Goal: Find specific page/section: Find specific page/section

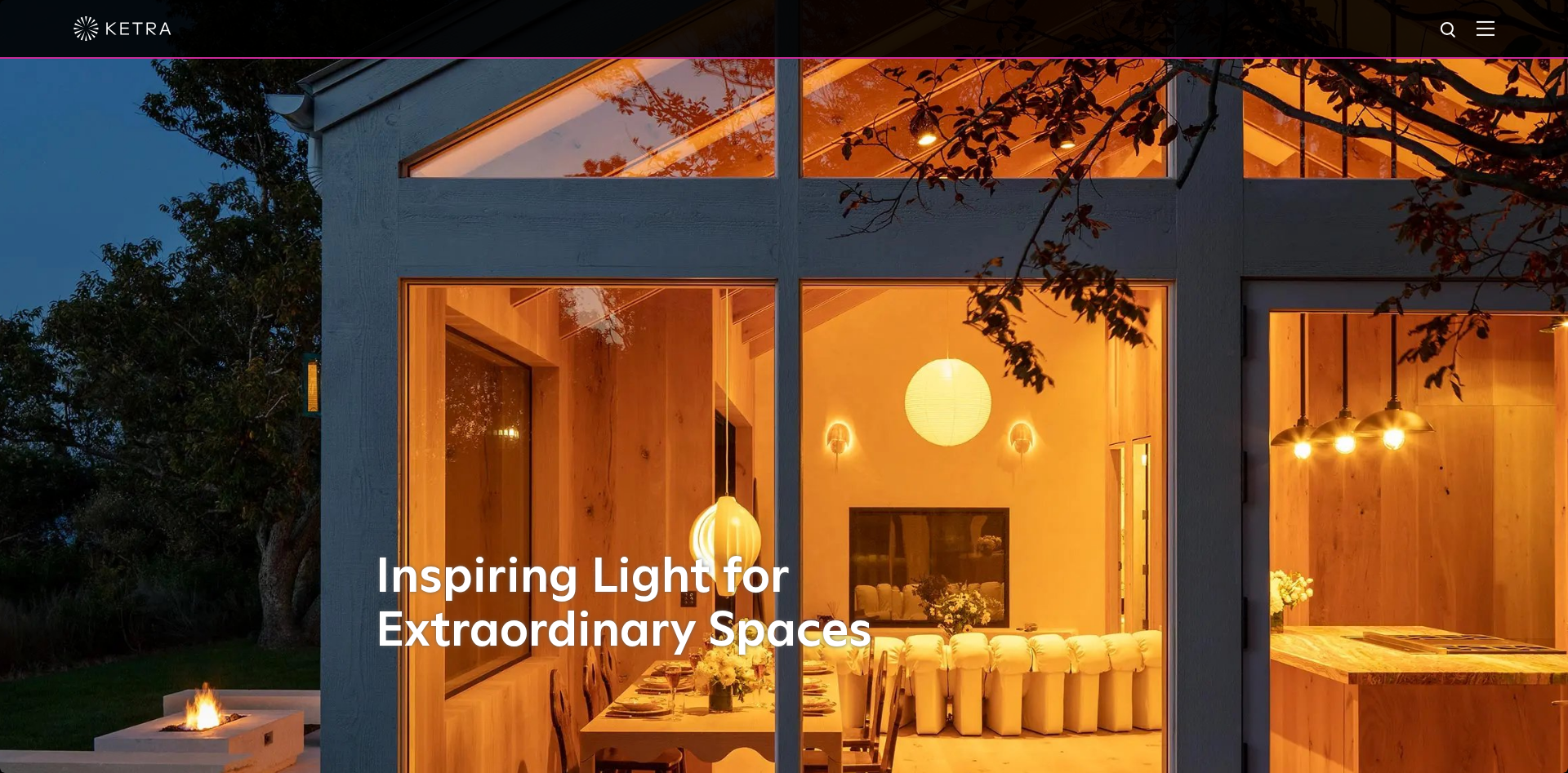
click at [1481, 32] on img at bounding box center [1485, 28] width 18 height 16
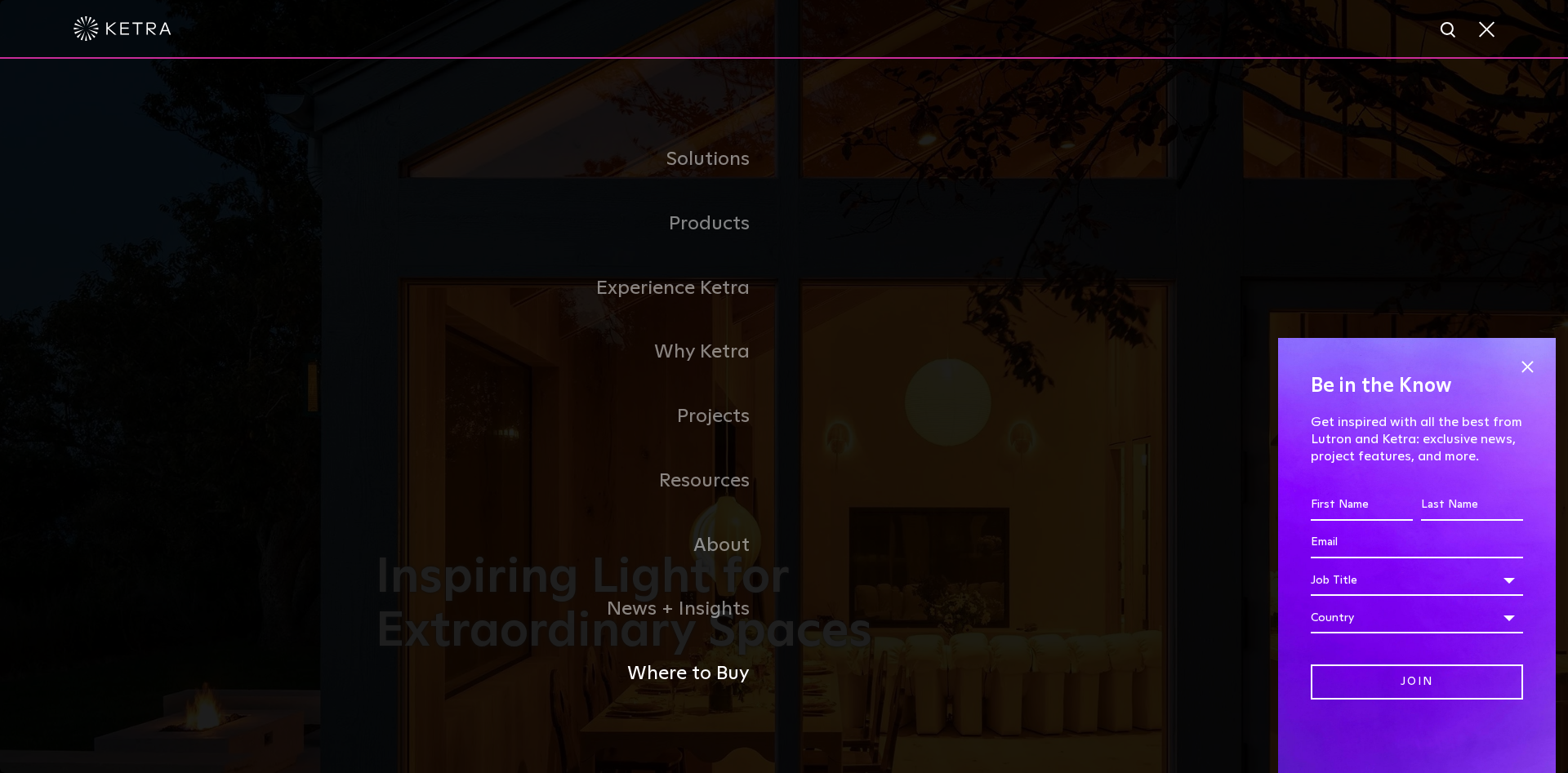
click at [716, 679] on link "Where to Buy" at bounding box center [580, 674] width 408 height 65
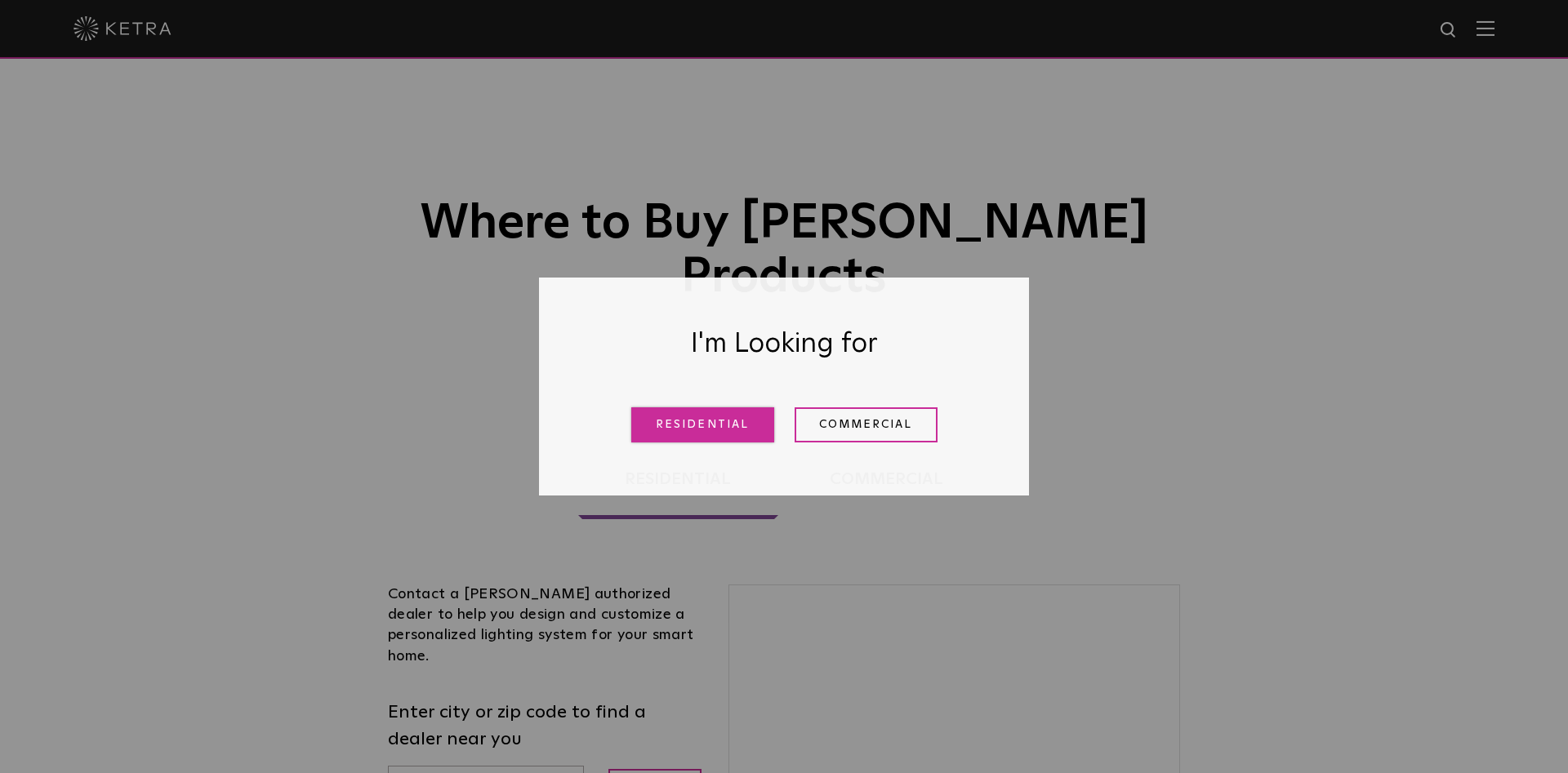
click at [724, 424] on link "Residential" at bounding box center [703, 425] width 143 height 35
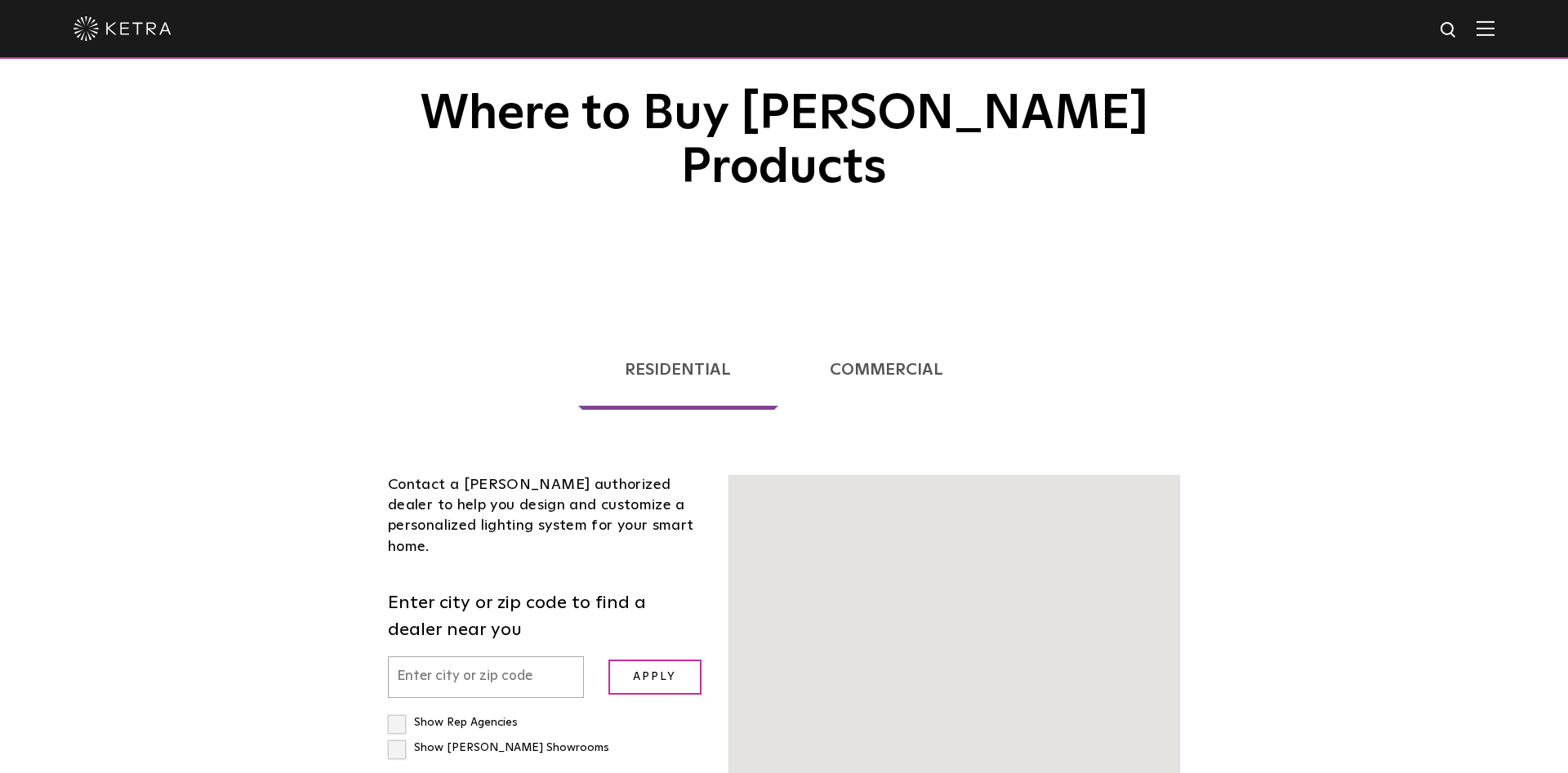
scroll to position [417, 0]
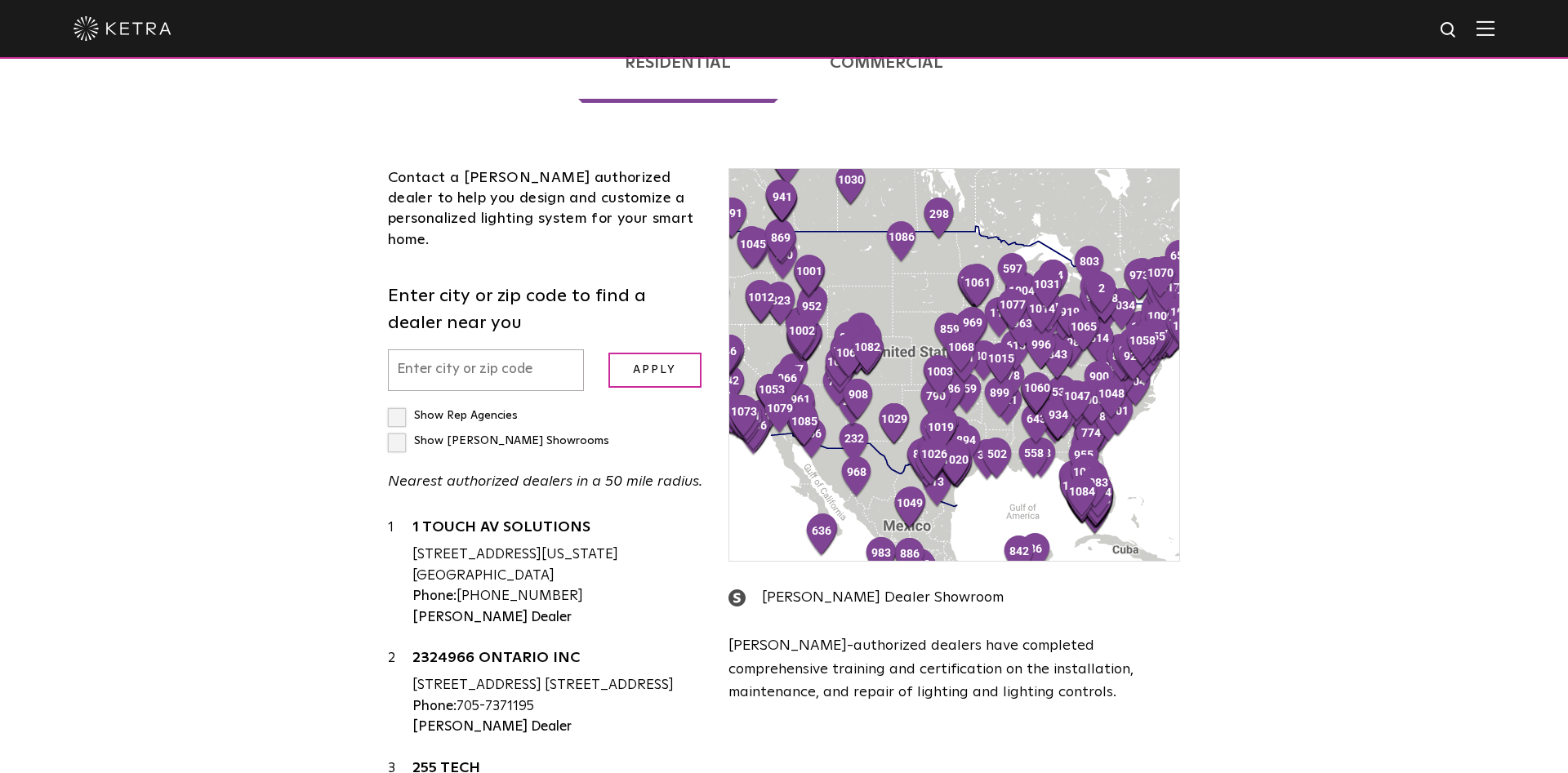
click at [474, 349] on input "text" at bounding box center [486, 369] width 196 height 42
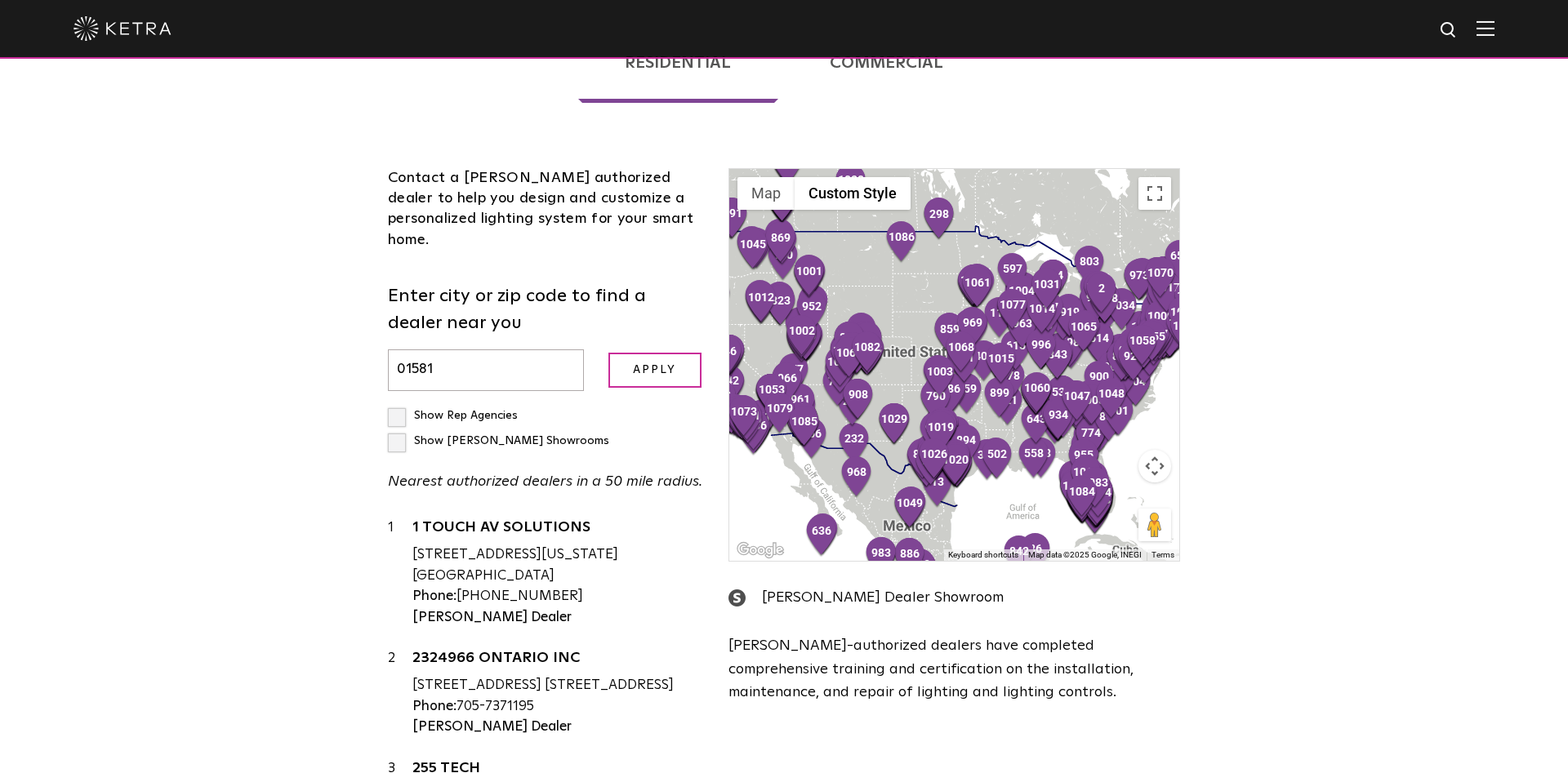
type input "01581"
click at [608, 353] on input "Apply" at bounding box center [655, 370] width 94 height 35
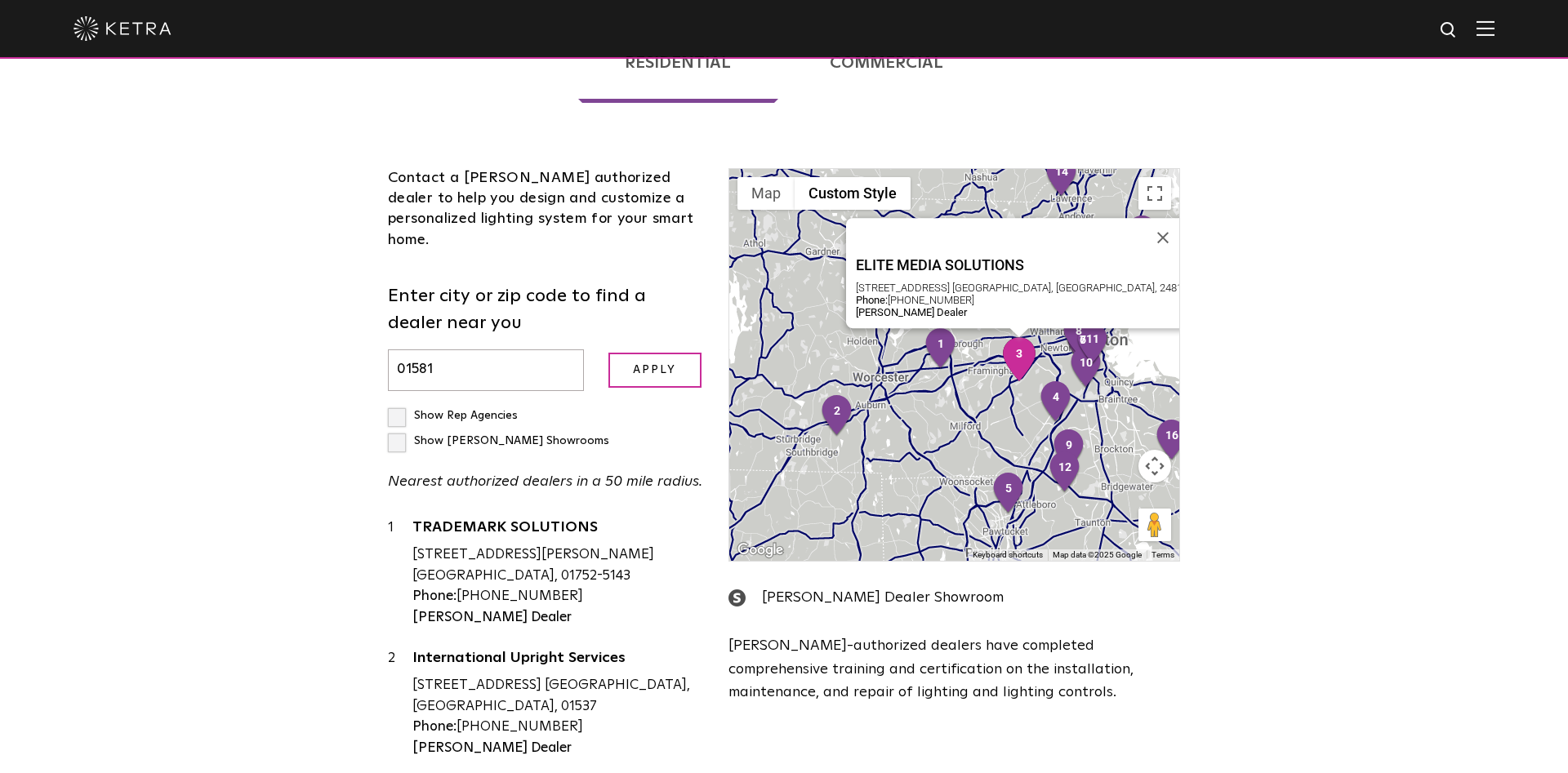
click at [1023, 337] on img "3" at bounding box center [1019, 359] width 34 height 44
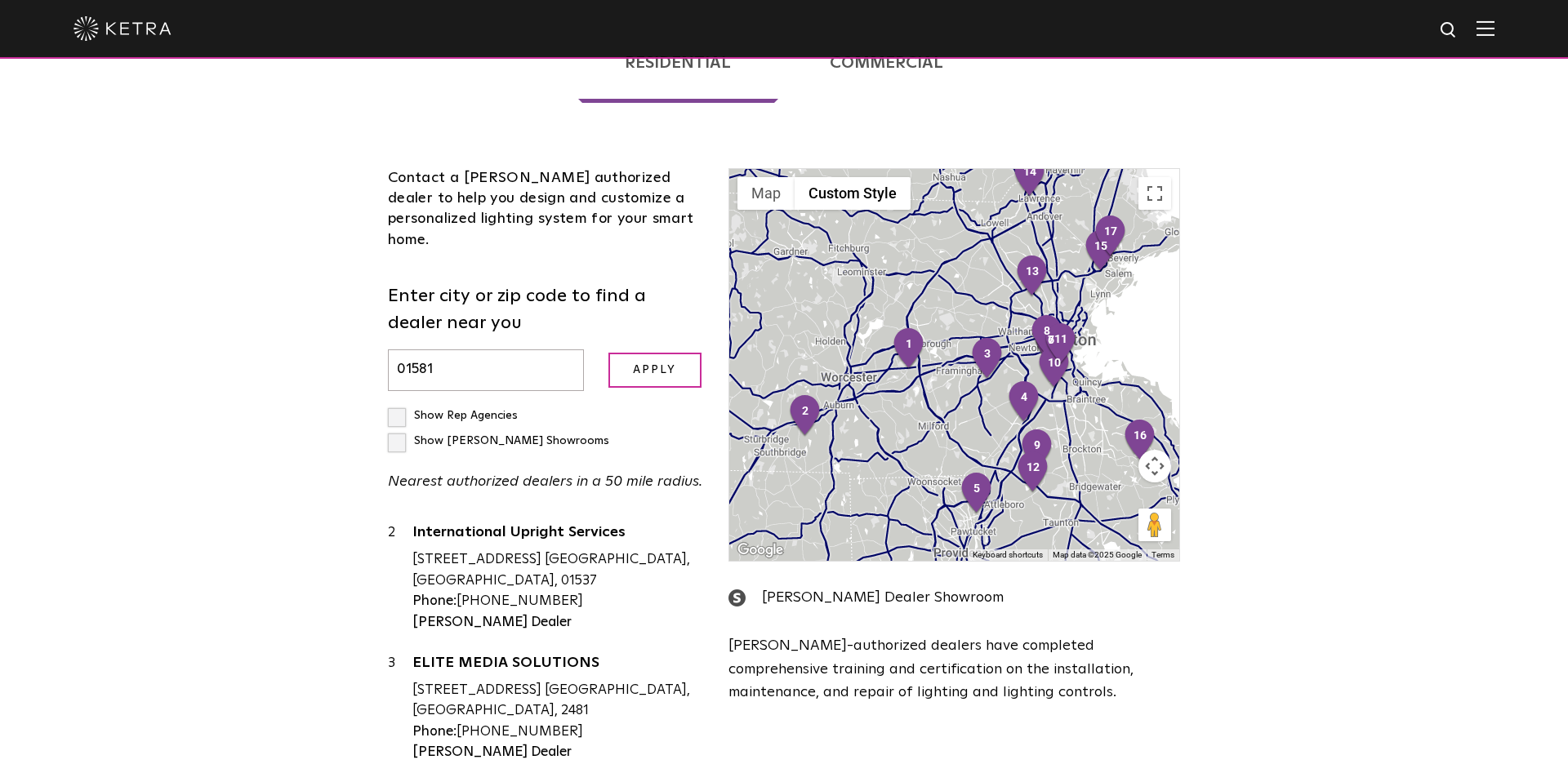
scroll to position [0, 0]
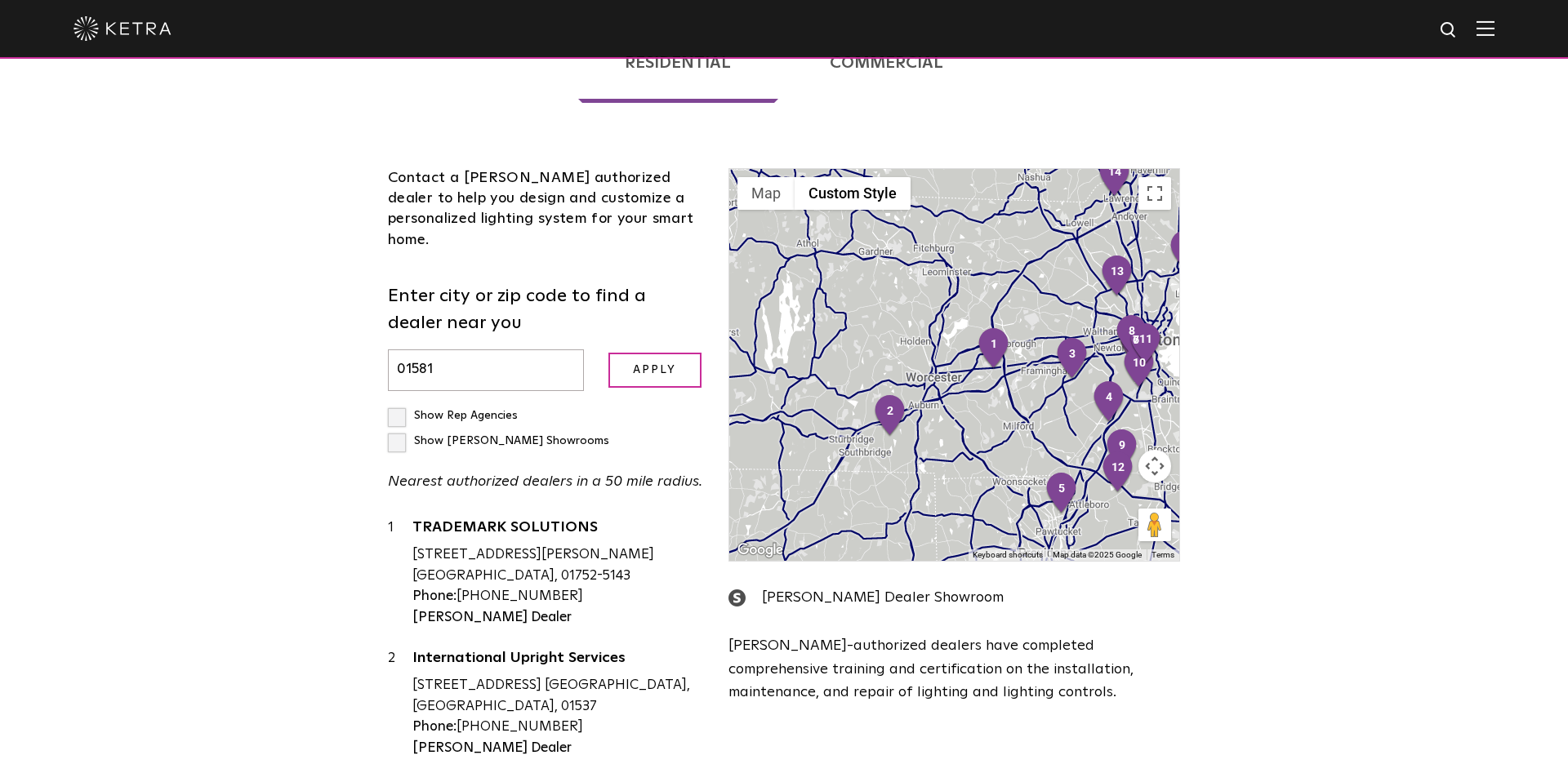
click at [539, 435] on label "Show [PERSON_NAME] Showrooms" at bounding box center [498, 441] width 221 height 11
click at [398, 404] on input "Show [PERSON_NAME] Showrooms" at bounding box center [393, 408] width 10 height 10
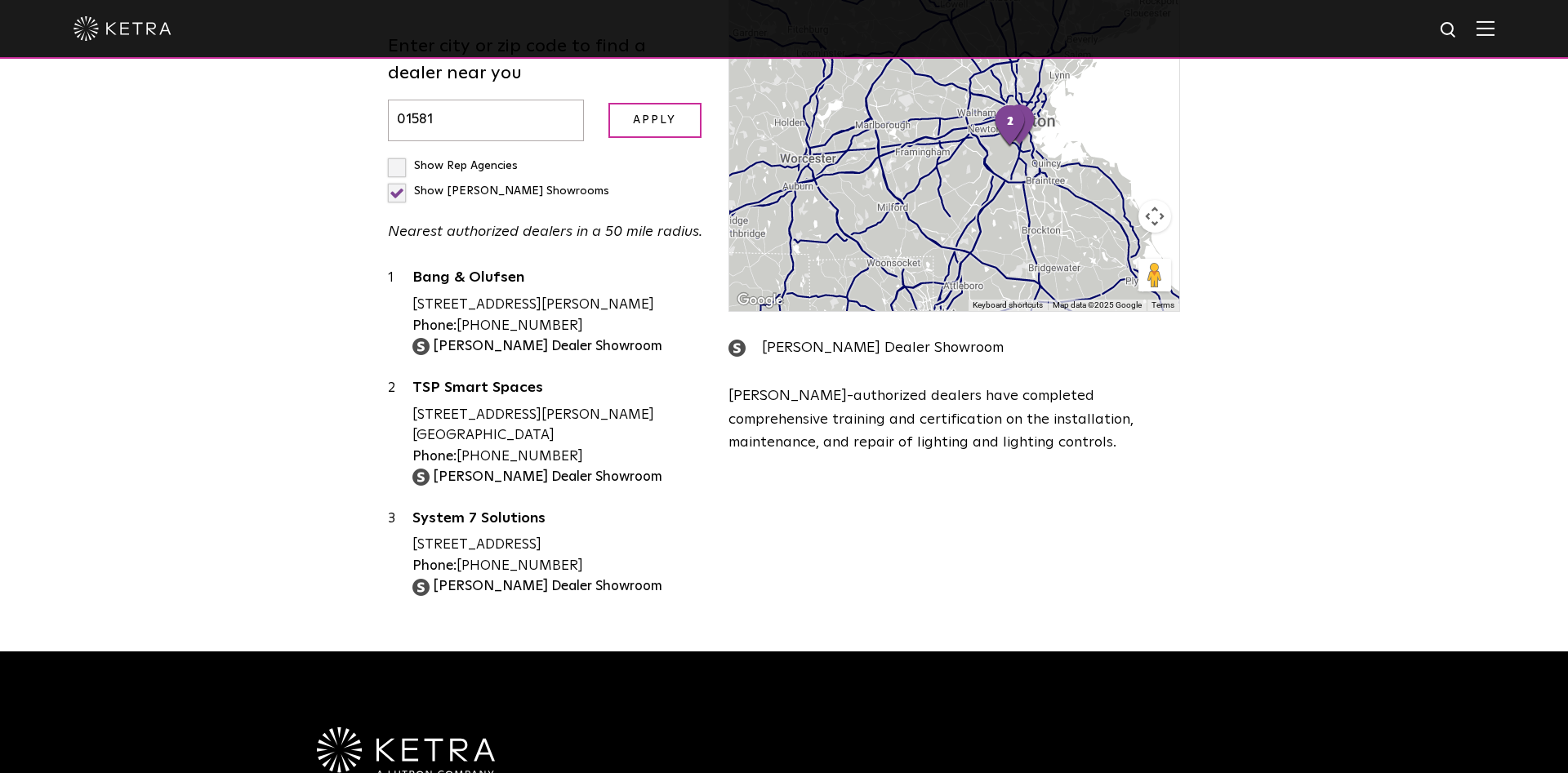
scroll to position [417, 0]
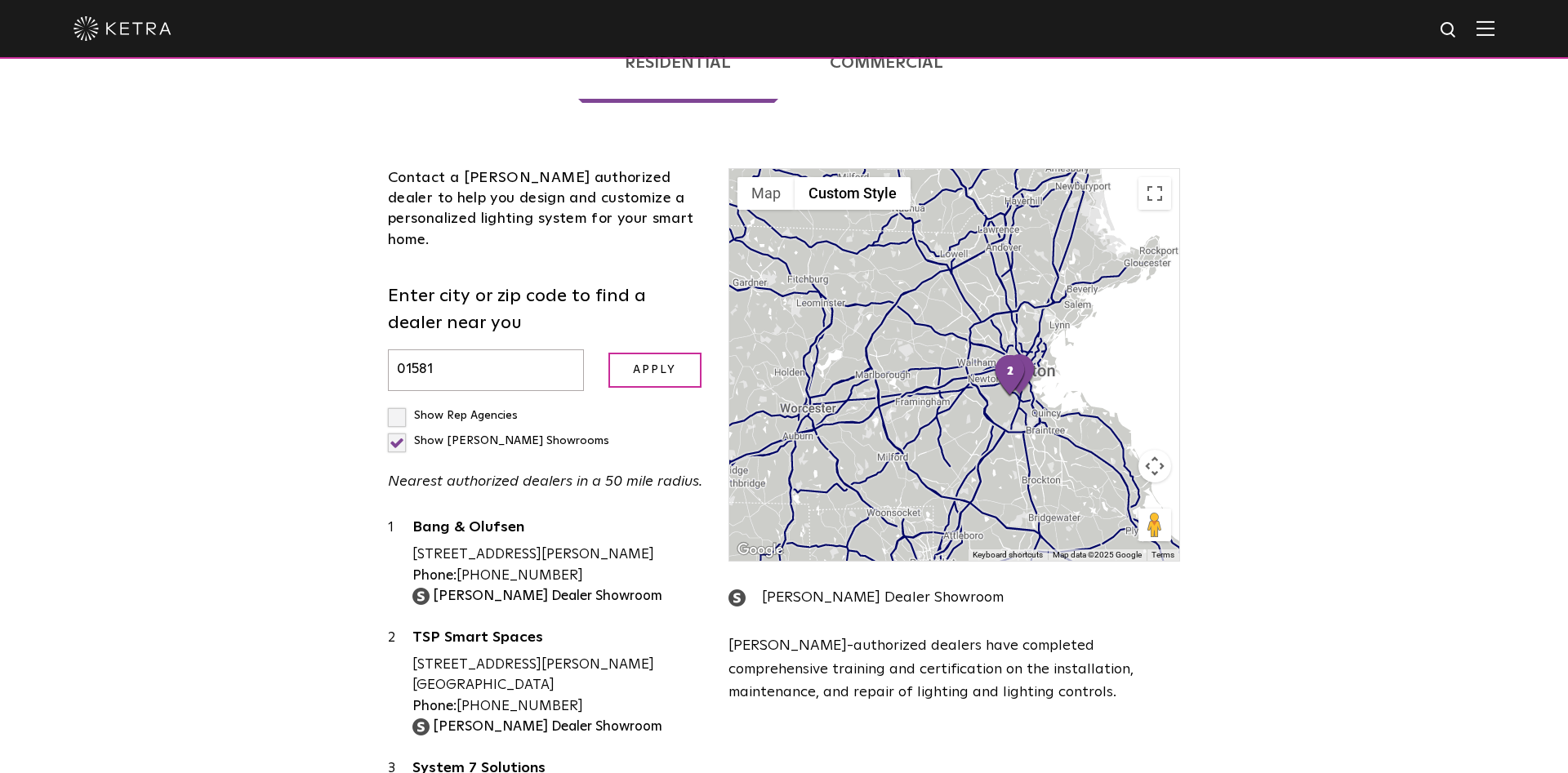
click at [544, 435] on label "Show [PERSON_NAME] Showrooms" at bounding box center [498, 441] width 221 height 11
click at [398, 404] on input "Show [PERSON_NAME] Showrooms" at bounding box center [393, 408] width 10 height 10
checkbox input "false"
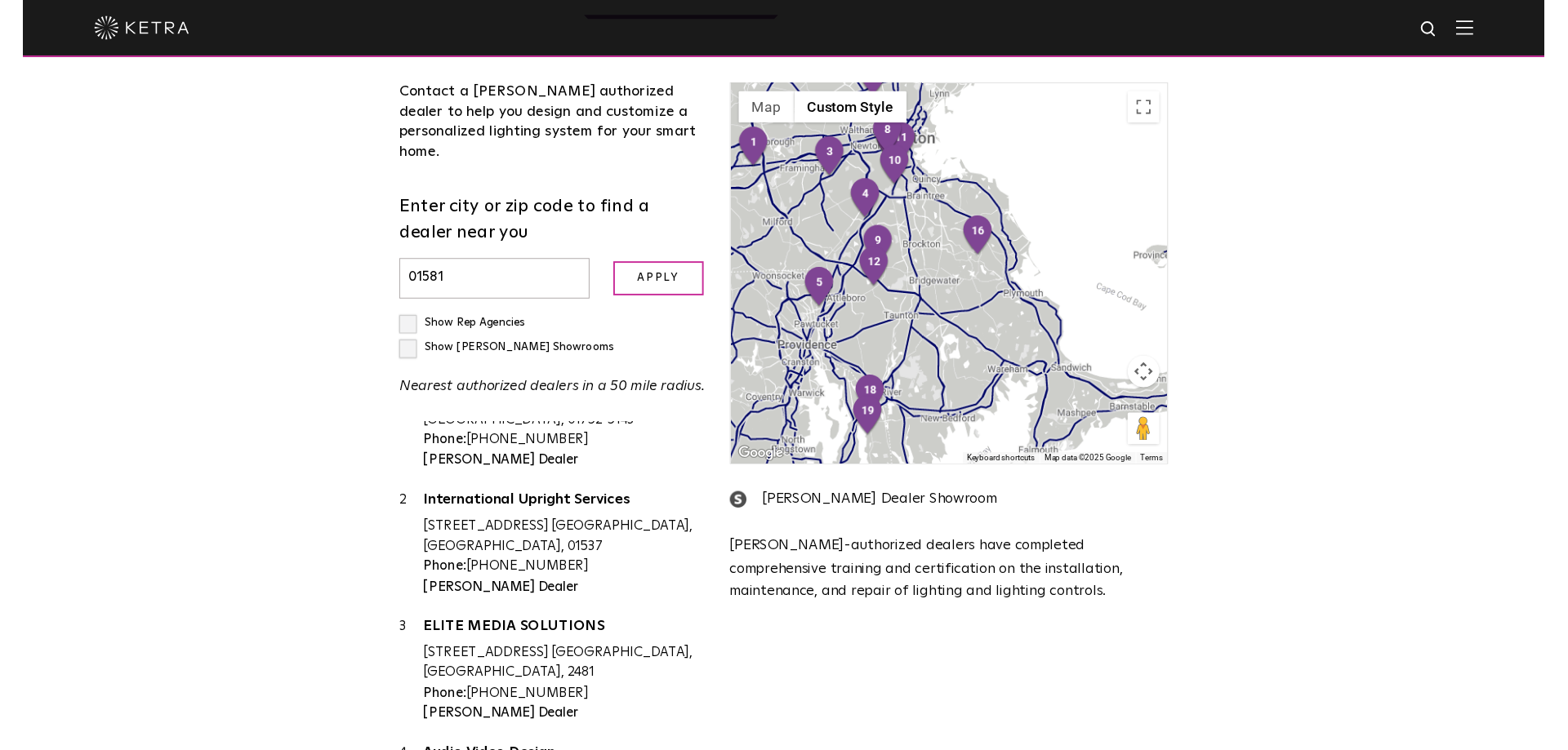
scroll to position [0, 0]
